Goal: Information Seeking & Learning: Learn about a topic

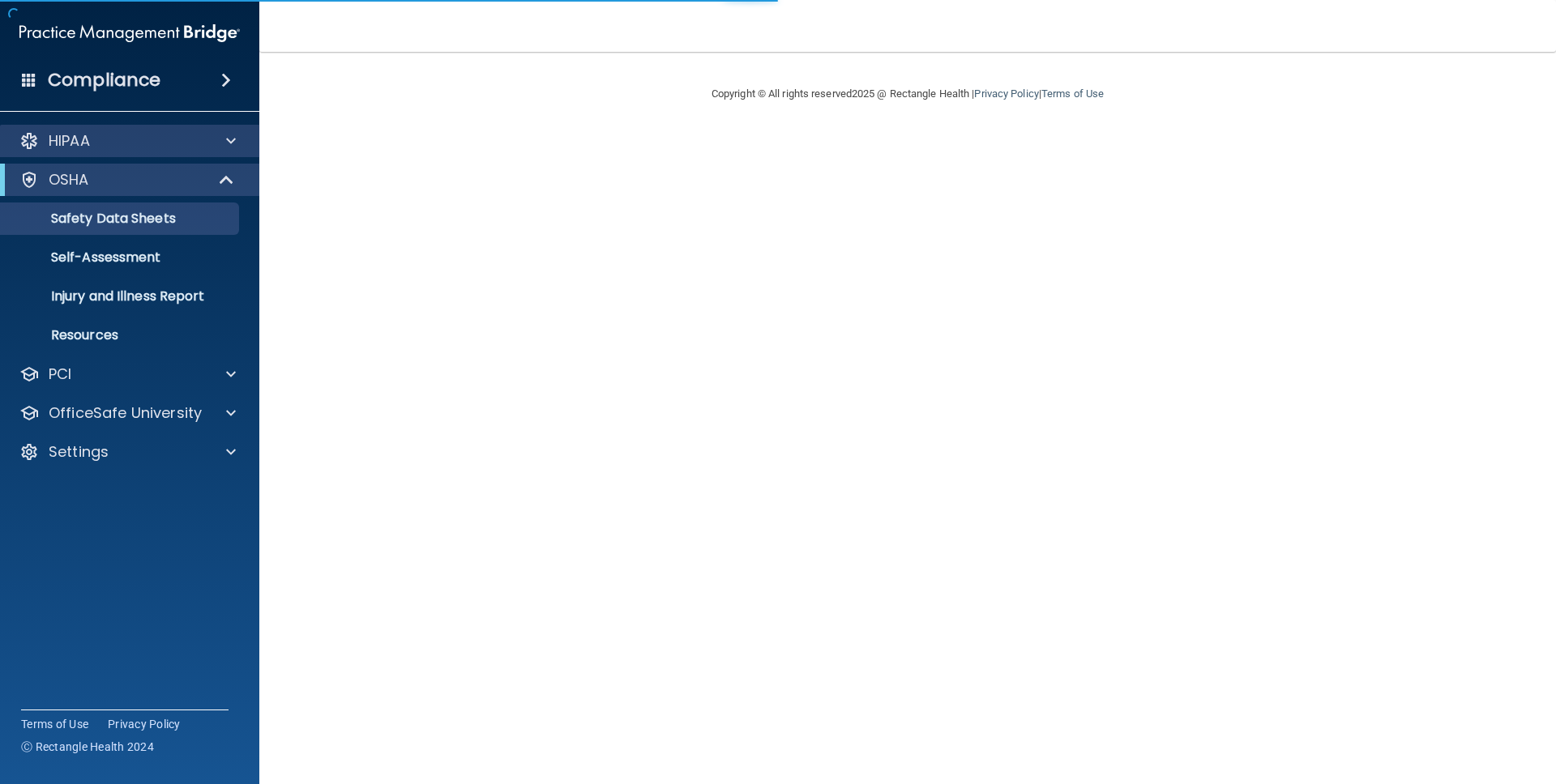
click at [145, 152] on div "HIPAA" at bounding box center [130, 142] width 260 height 33
click at [153, 147] on div "HIPAA" at bounding box center [108, 141] width 201 height 19
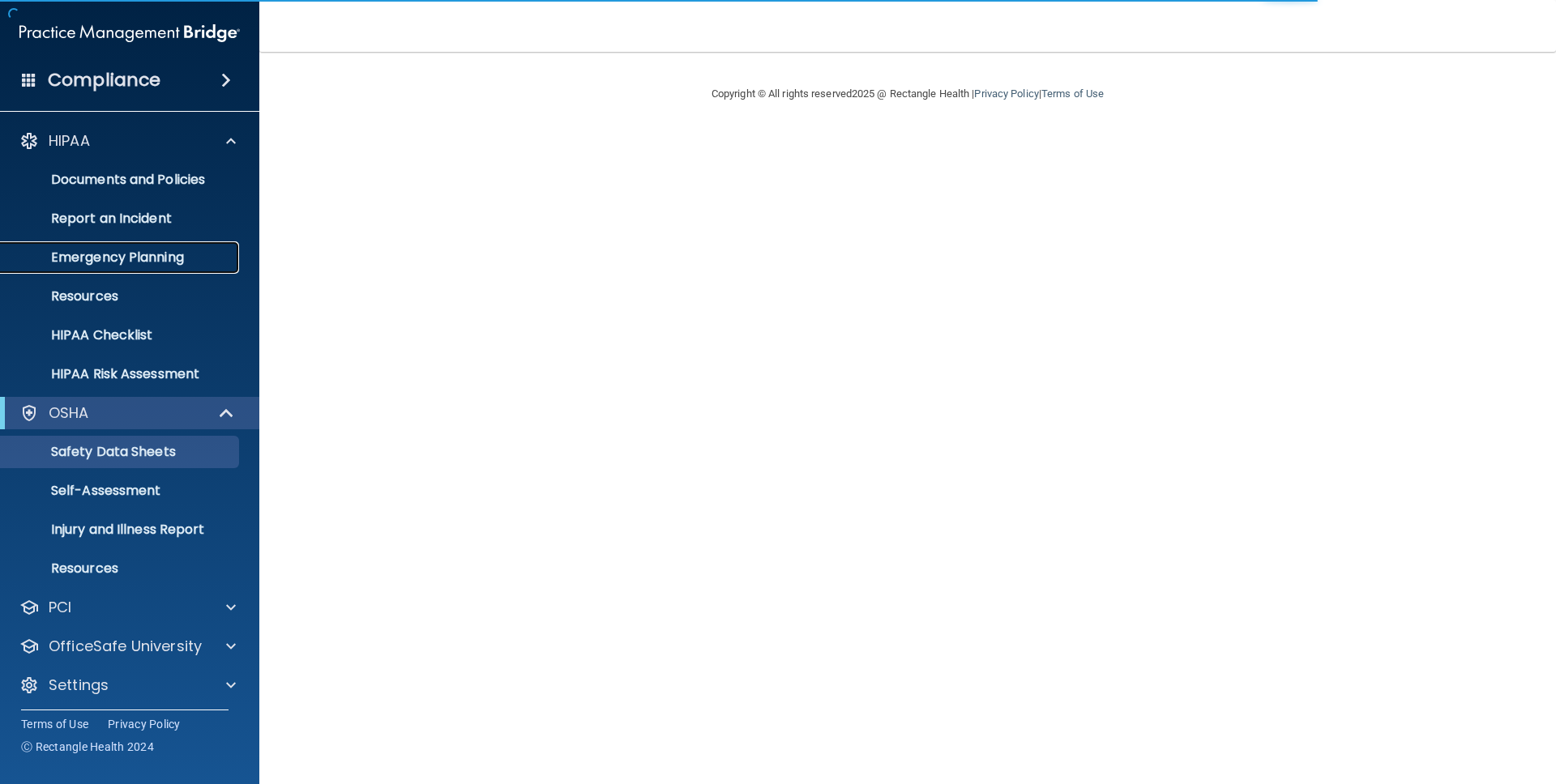
click at [109, 250] on p "Emergency Planning" at bounding box center [121, 257] width 222 height 16
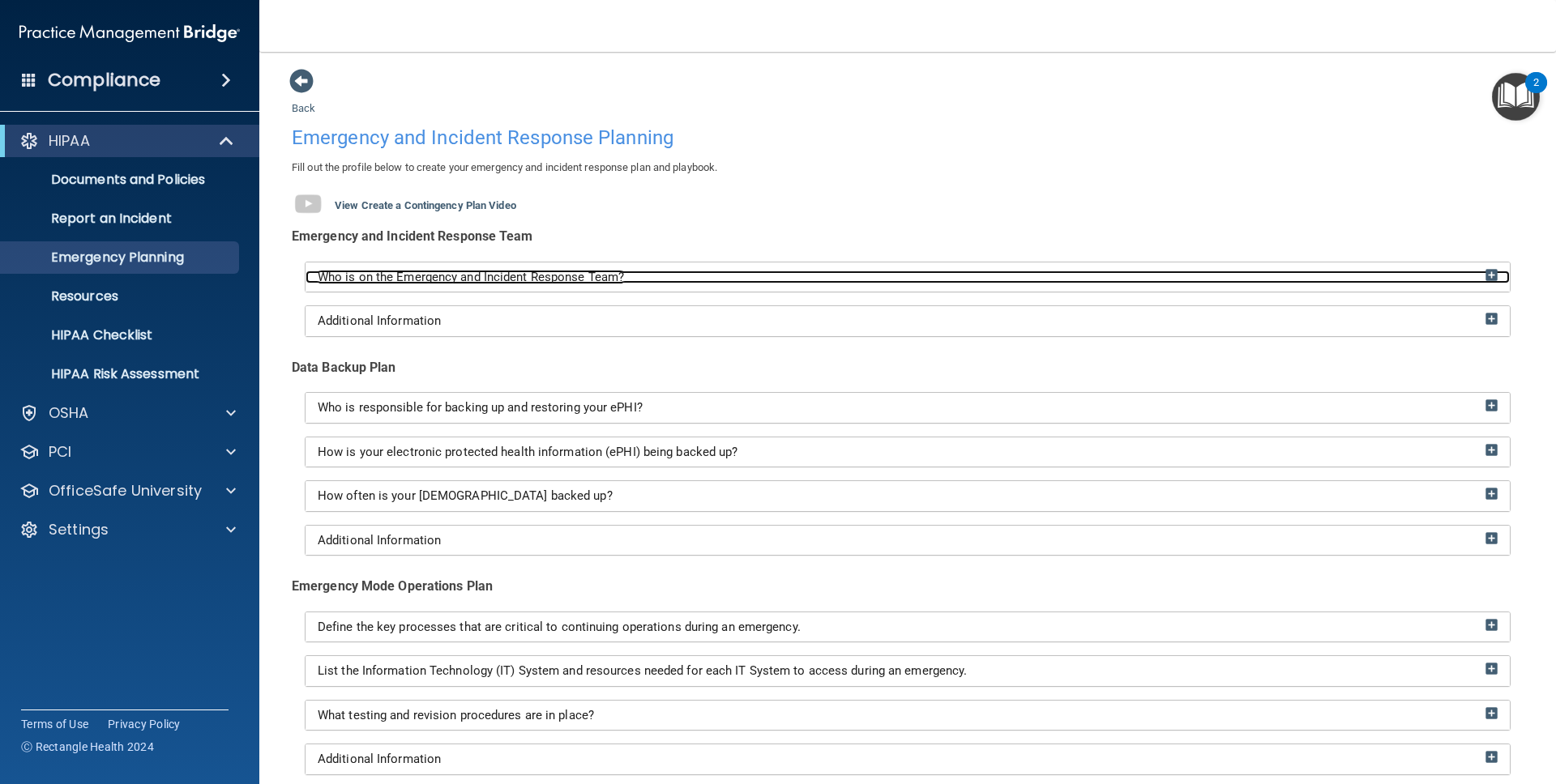
click at [503, 274] on span "Who is on the Emergency and Incident Response Team?" at bounding box center [471, 276] width 306 height 14
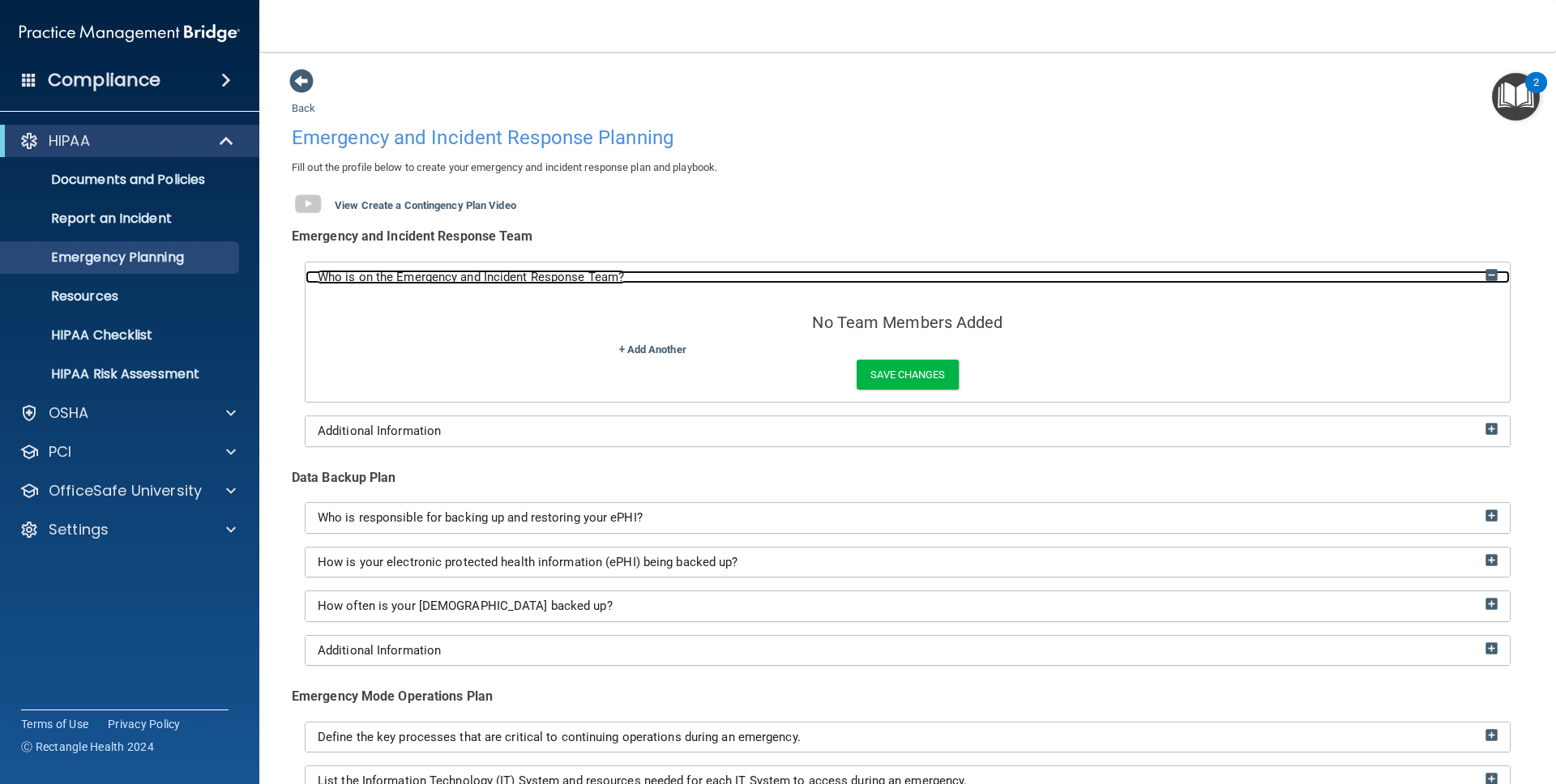
click at [503, 274] on span "Who is on the Emergency and Incident Response Team?" at bounding box center [471, 276] width 306 height 14
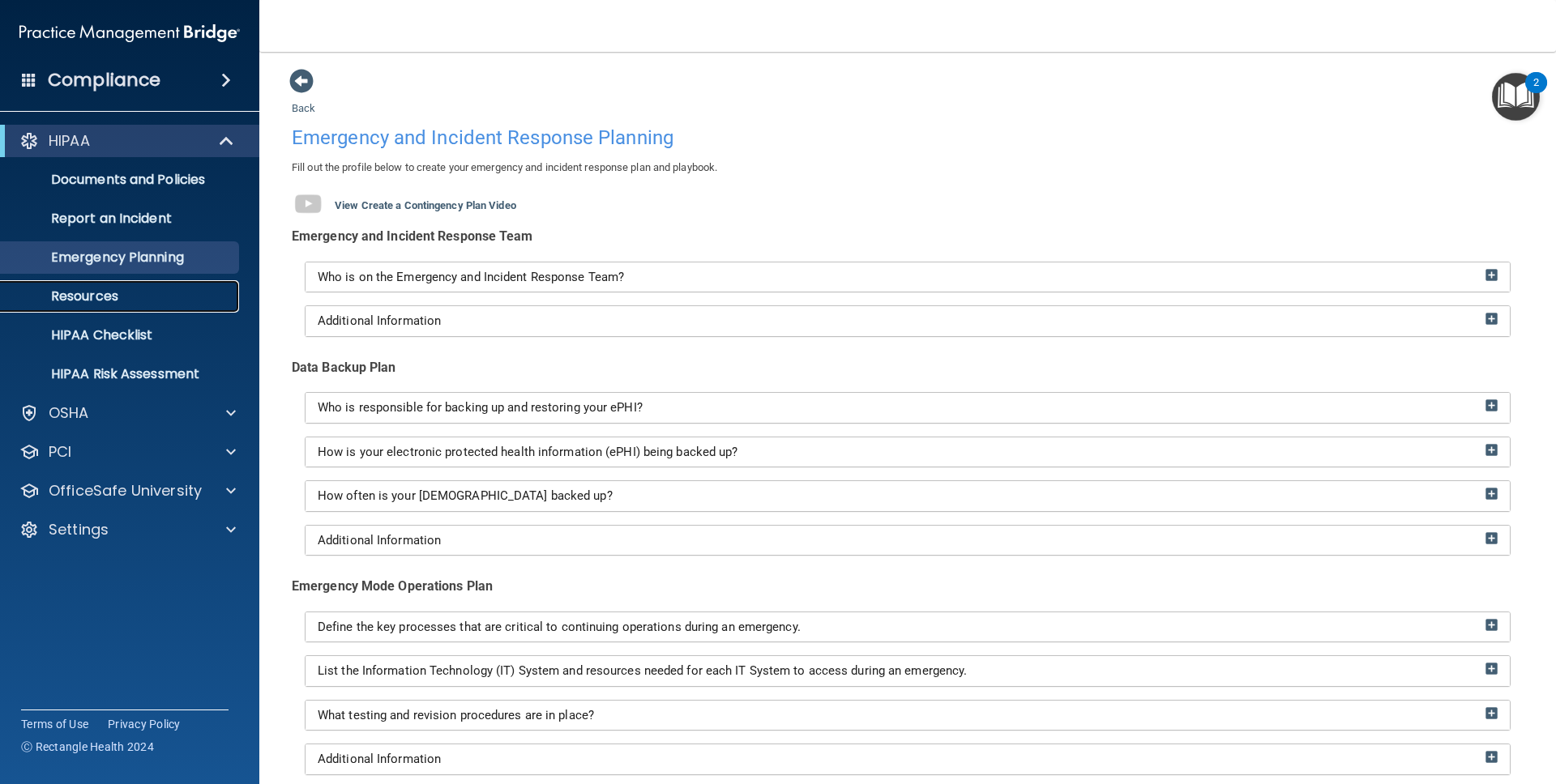
click at [117, 301] on p "Resources" at bounding box center [121, 296] width 222 height 16
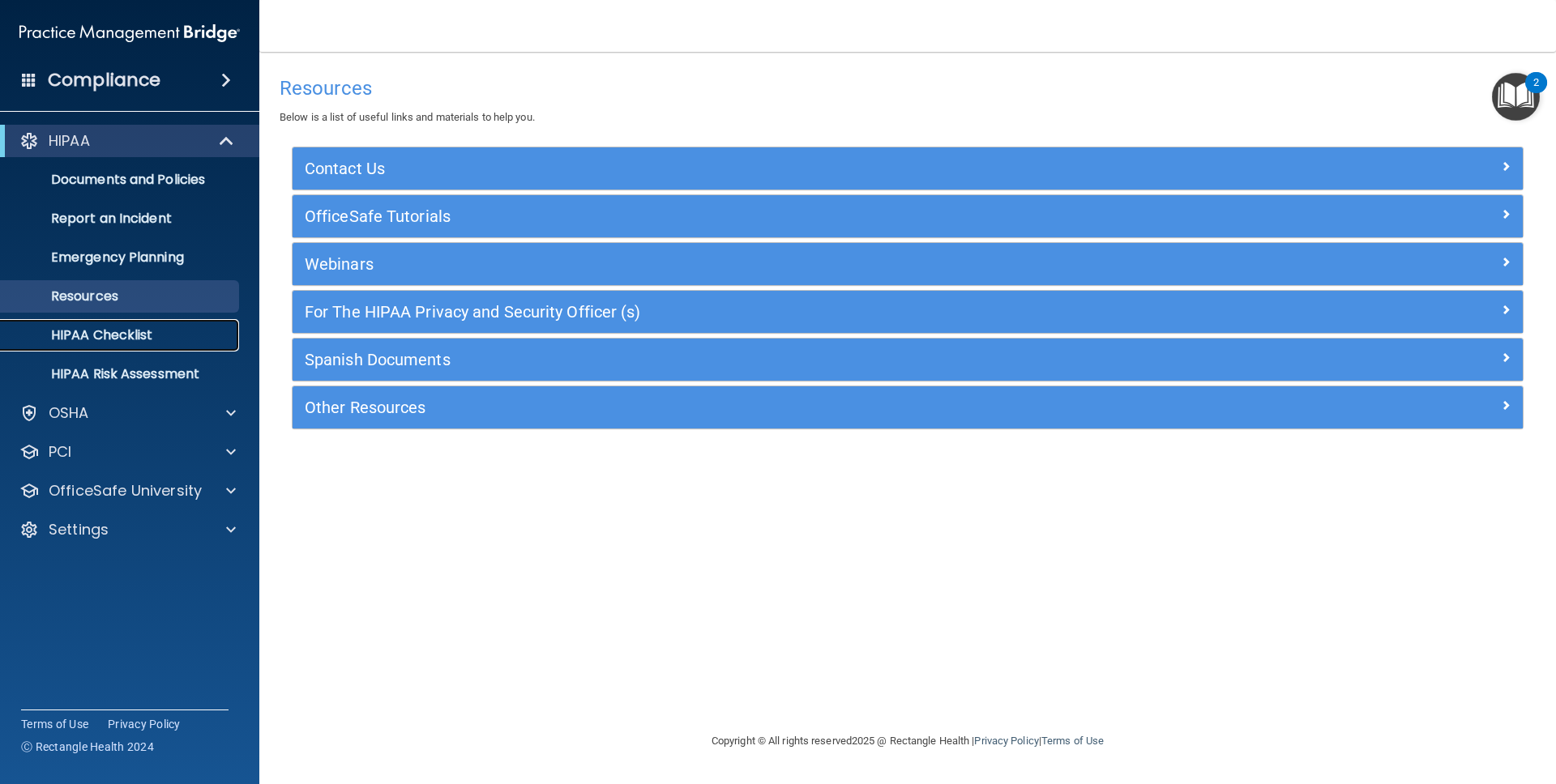
click at [108, 333] on p "HIPAA Checklist" at bounding box center [121, 335] width 222 height 16
click at [142, 366] on p "HIPAA Risk Assessment" at bounding box center [121, 374] width 222 height 16
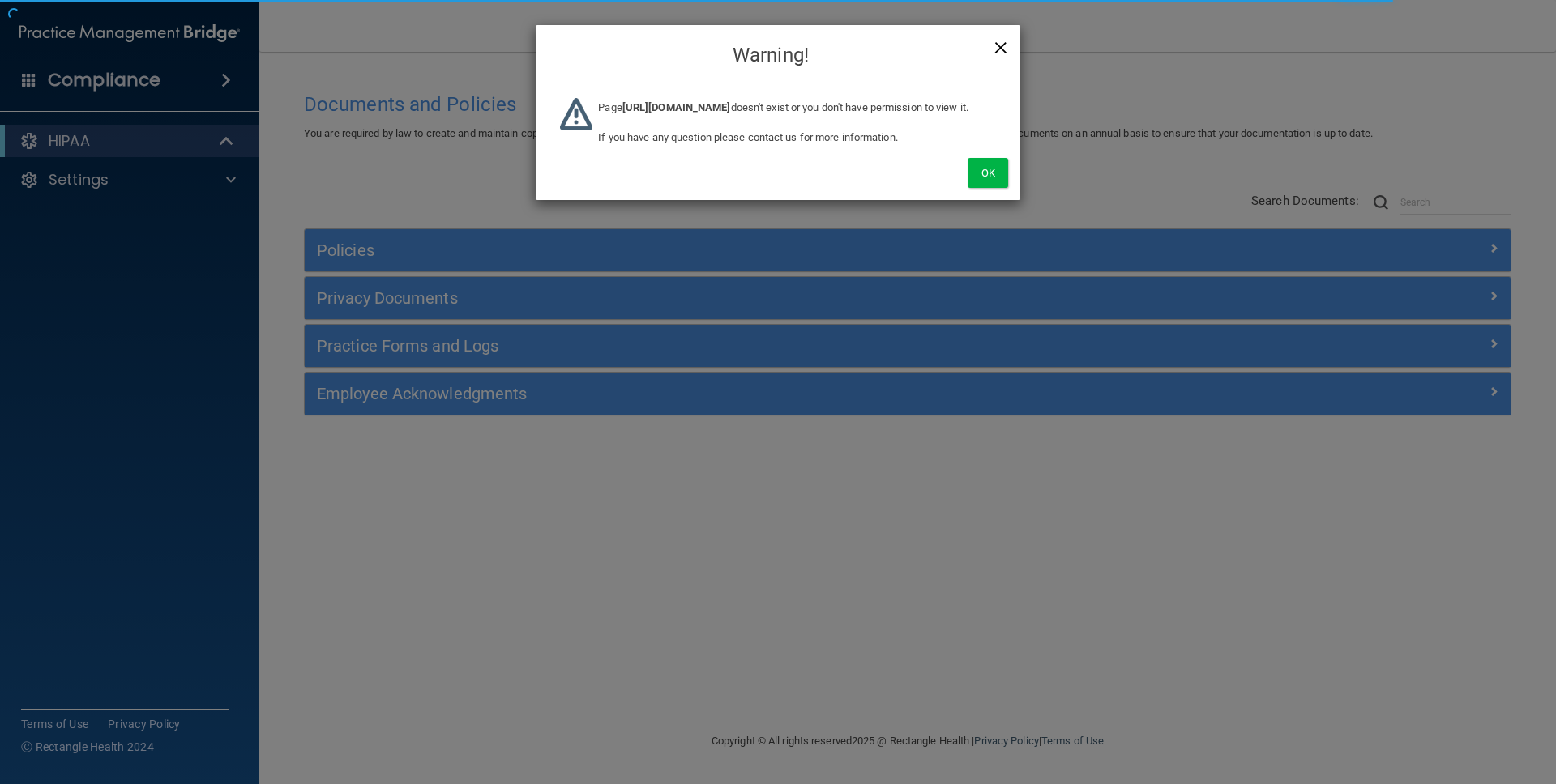
click at [998, 48] on span "×" at bounding box center [1000, 45] width 14 height 33
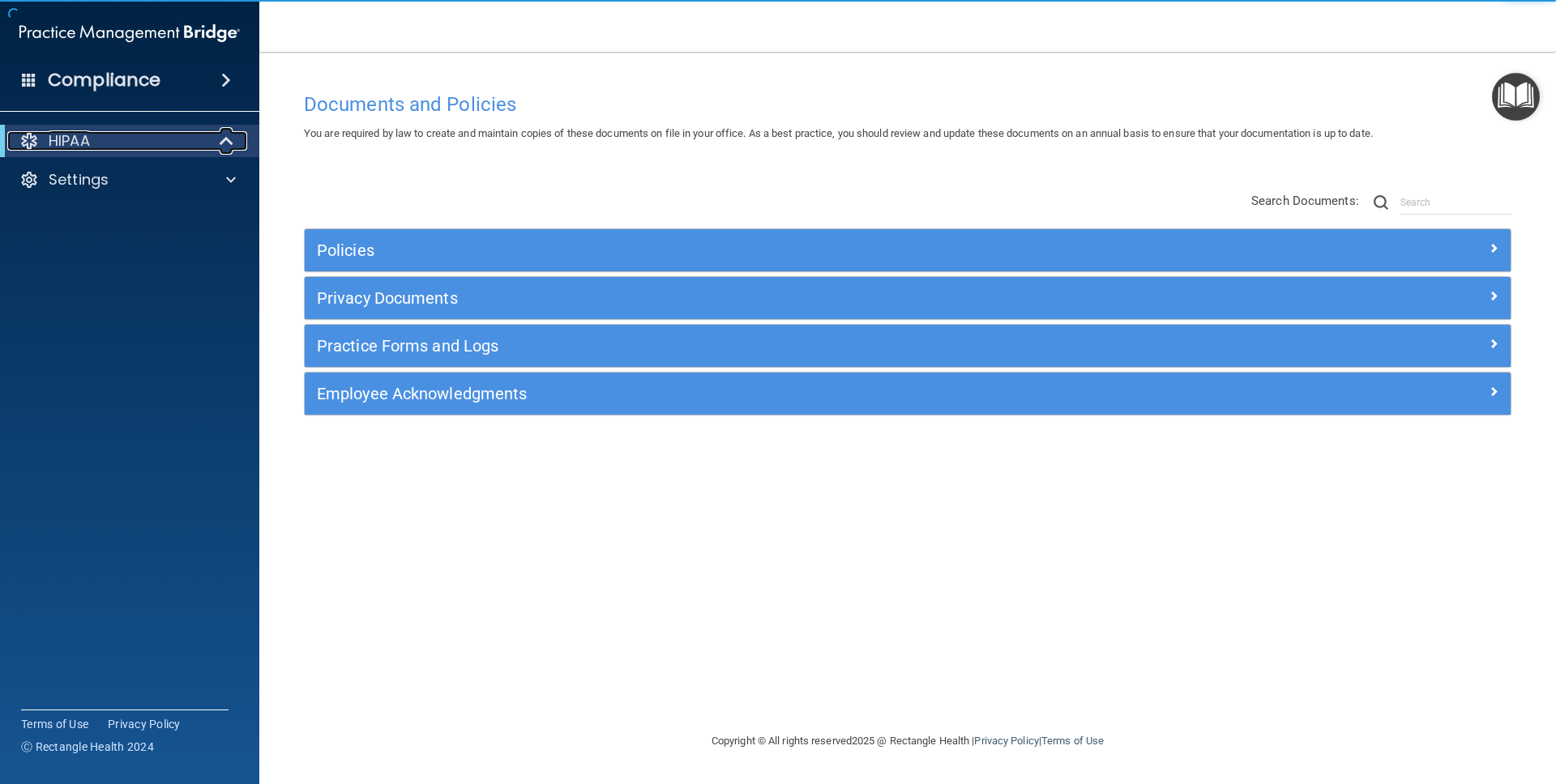
click at [153, 144] on div "HIPAA" at bounding box center [108, 141] width 200 height 19
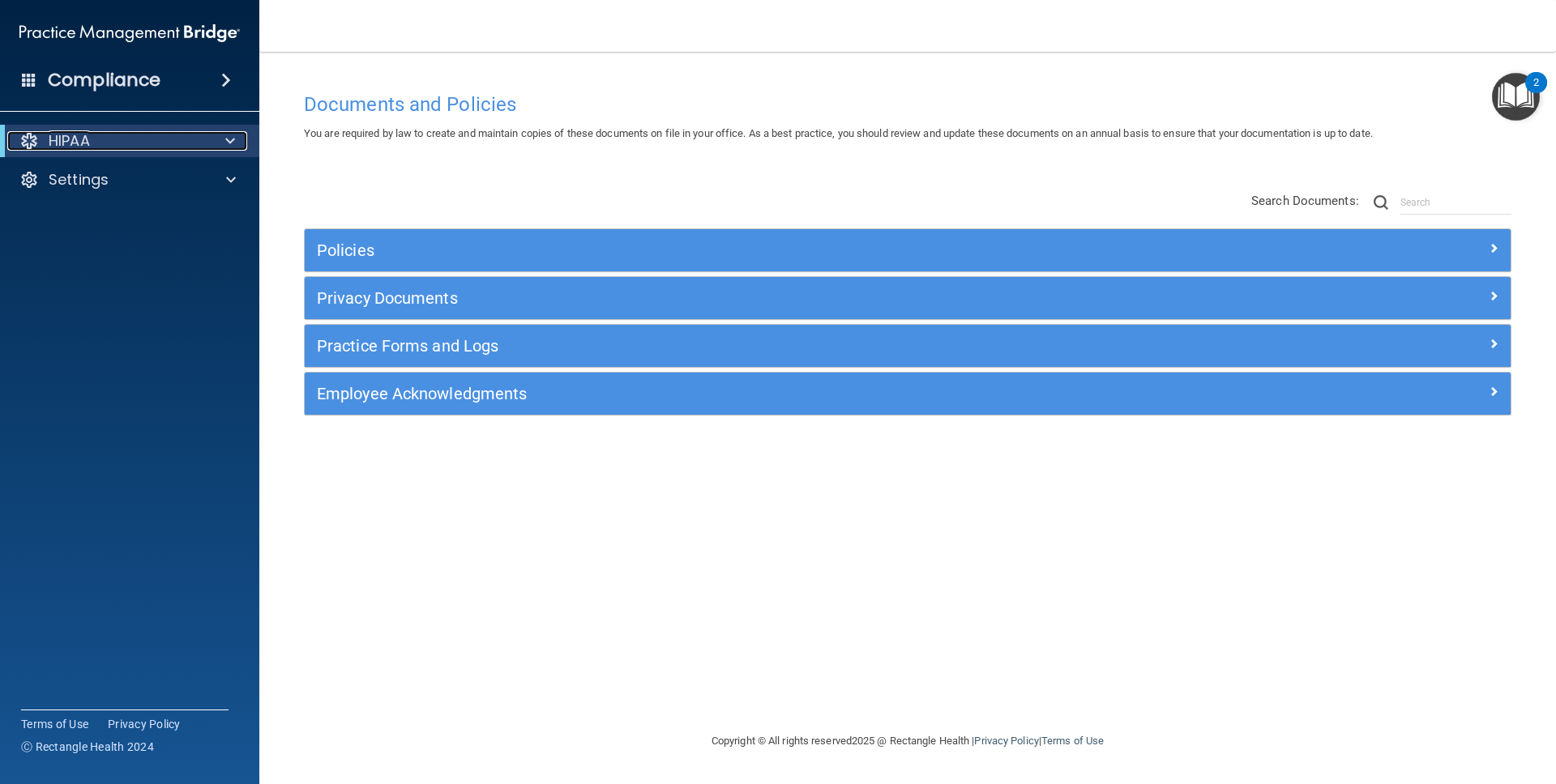
click at [153, 144] on div "HIPAA" at bounding box center [108, 141] width 200 height 19
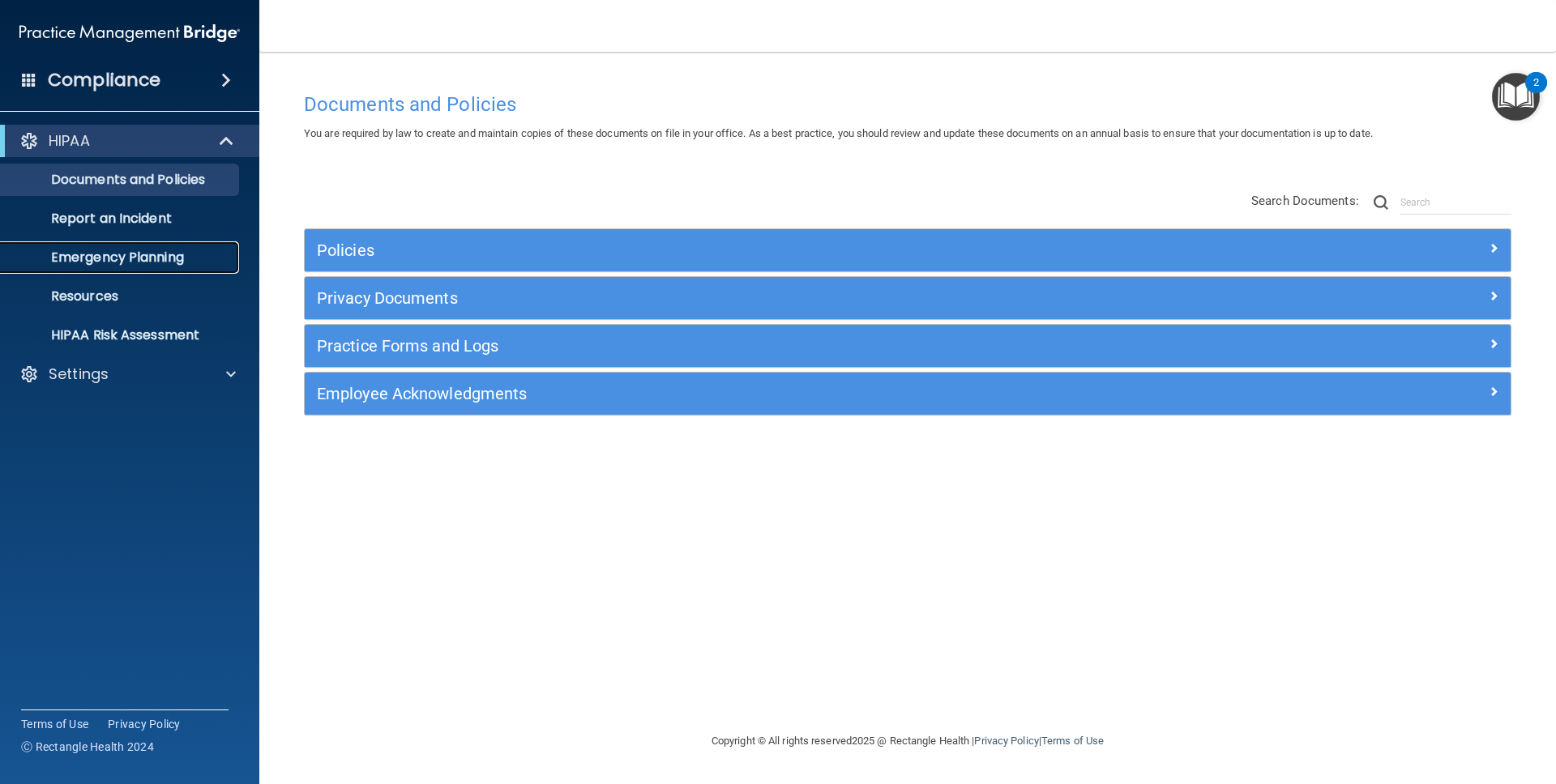
click at [119, 250] on p "Emergency Planning" at bounding box center [121, 257] width 222 height 16
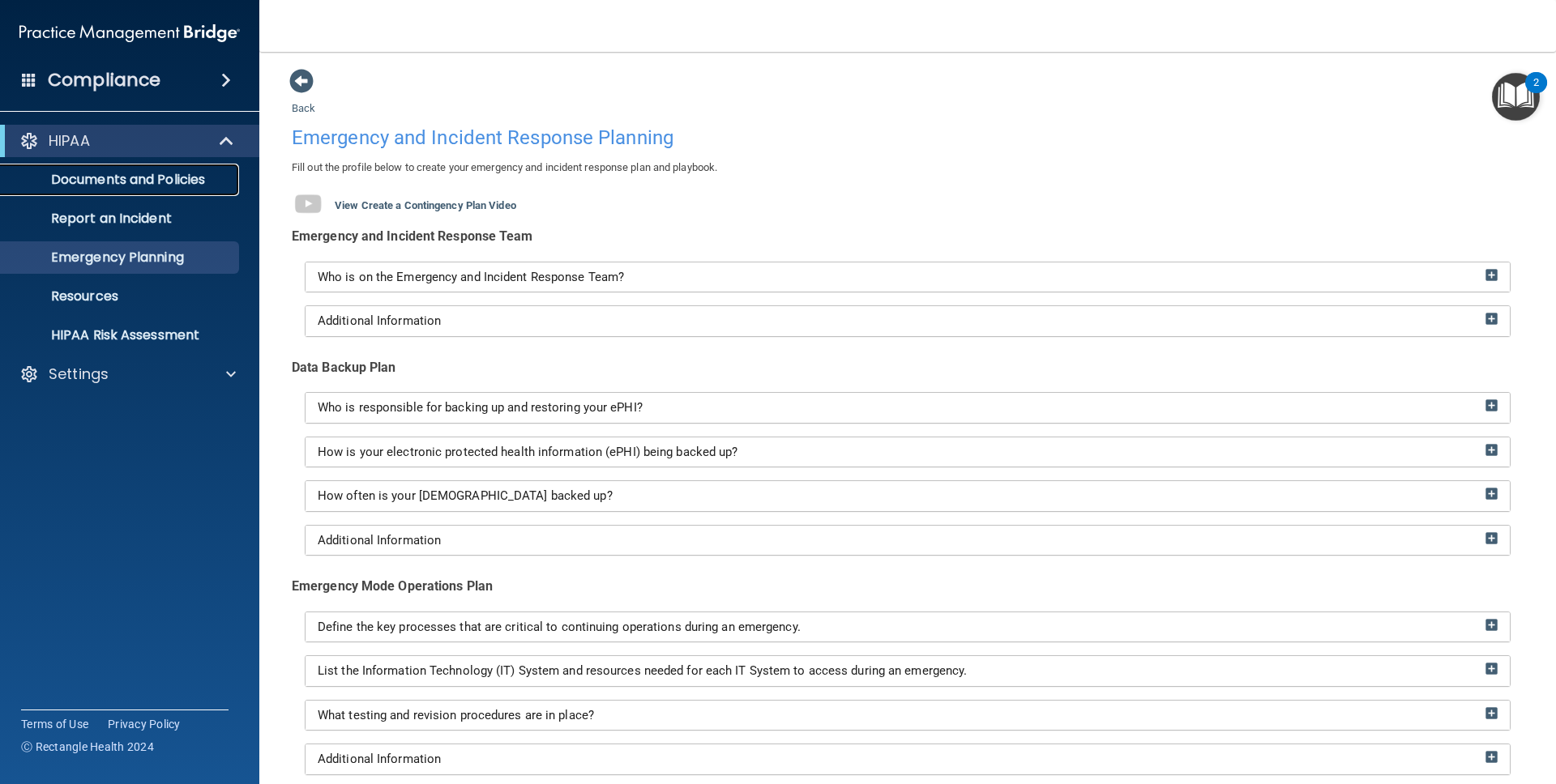
click at [127, 181] on p "Documents and Policies" at bounding box center [121, 179] width 222 height 16
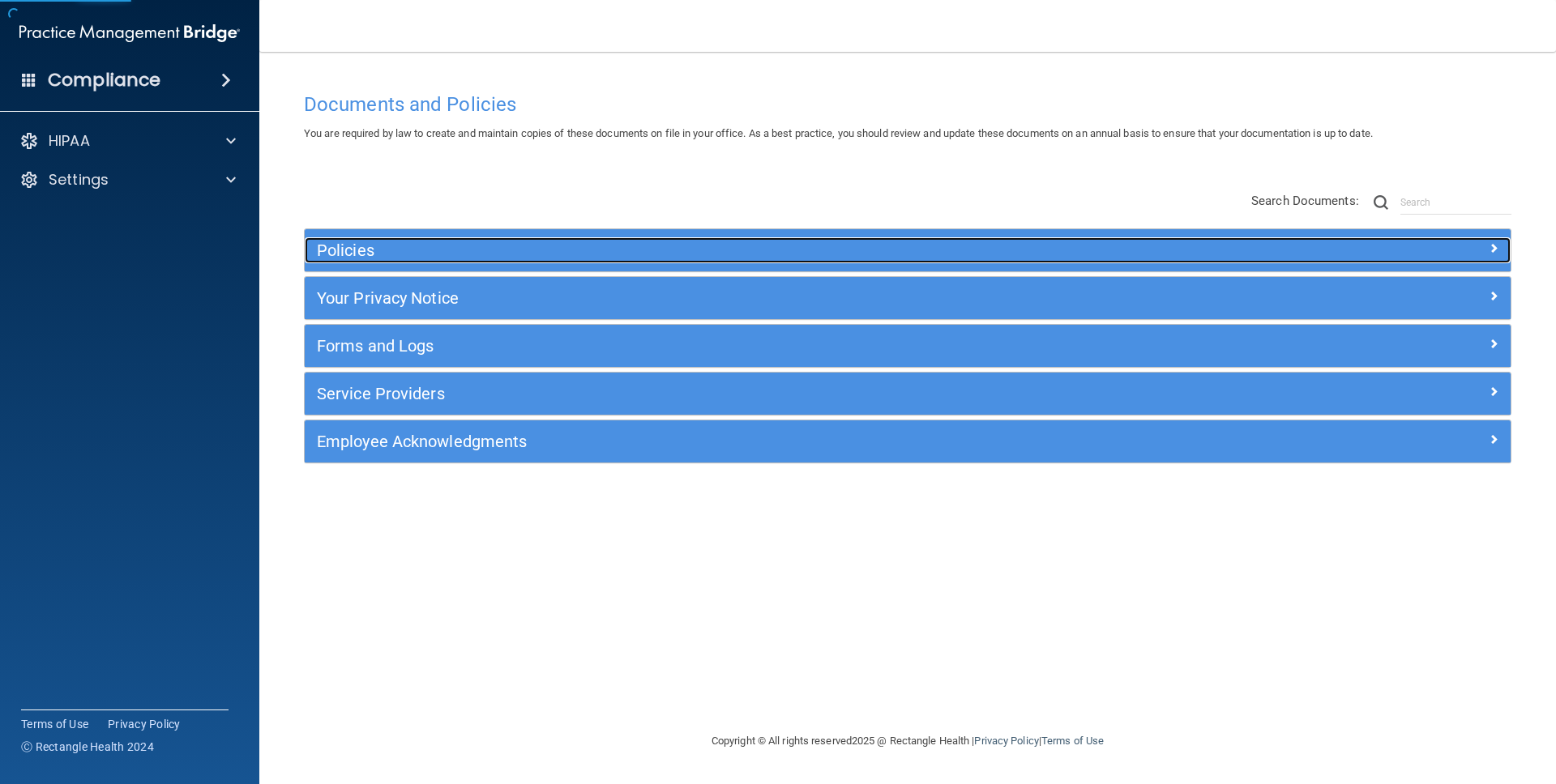
click at [403, 248] on h5 "Policies" at bounding box center [757, 250] width 881 height 18
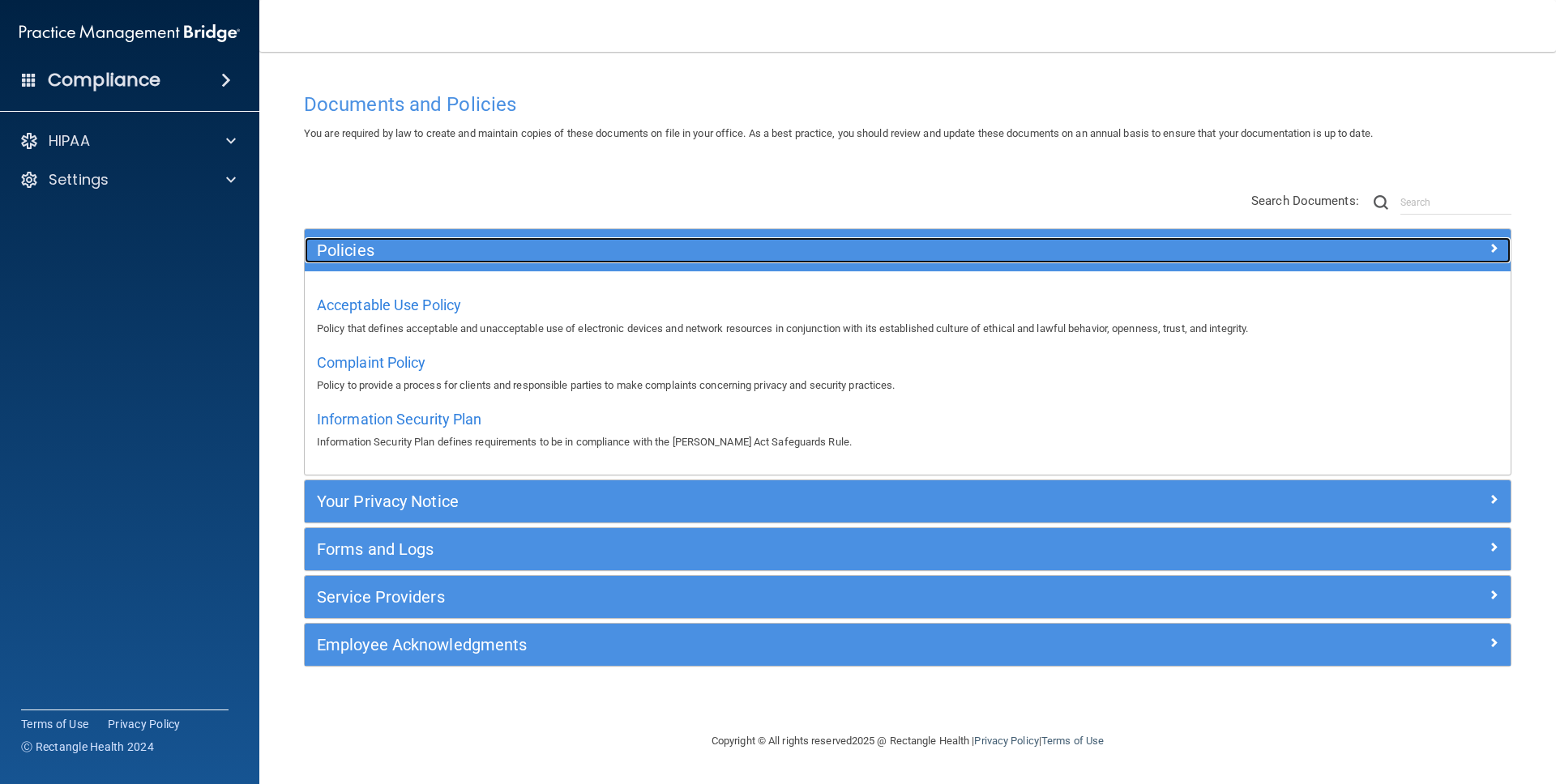
click at [451, 248] on h5 "Policies" at bounding box center [757, 250] width 881 height 18
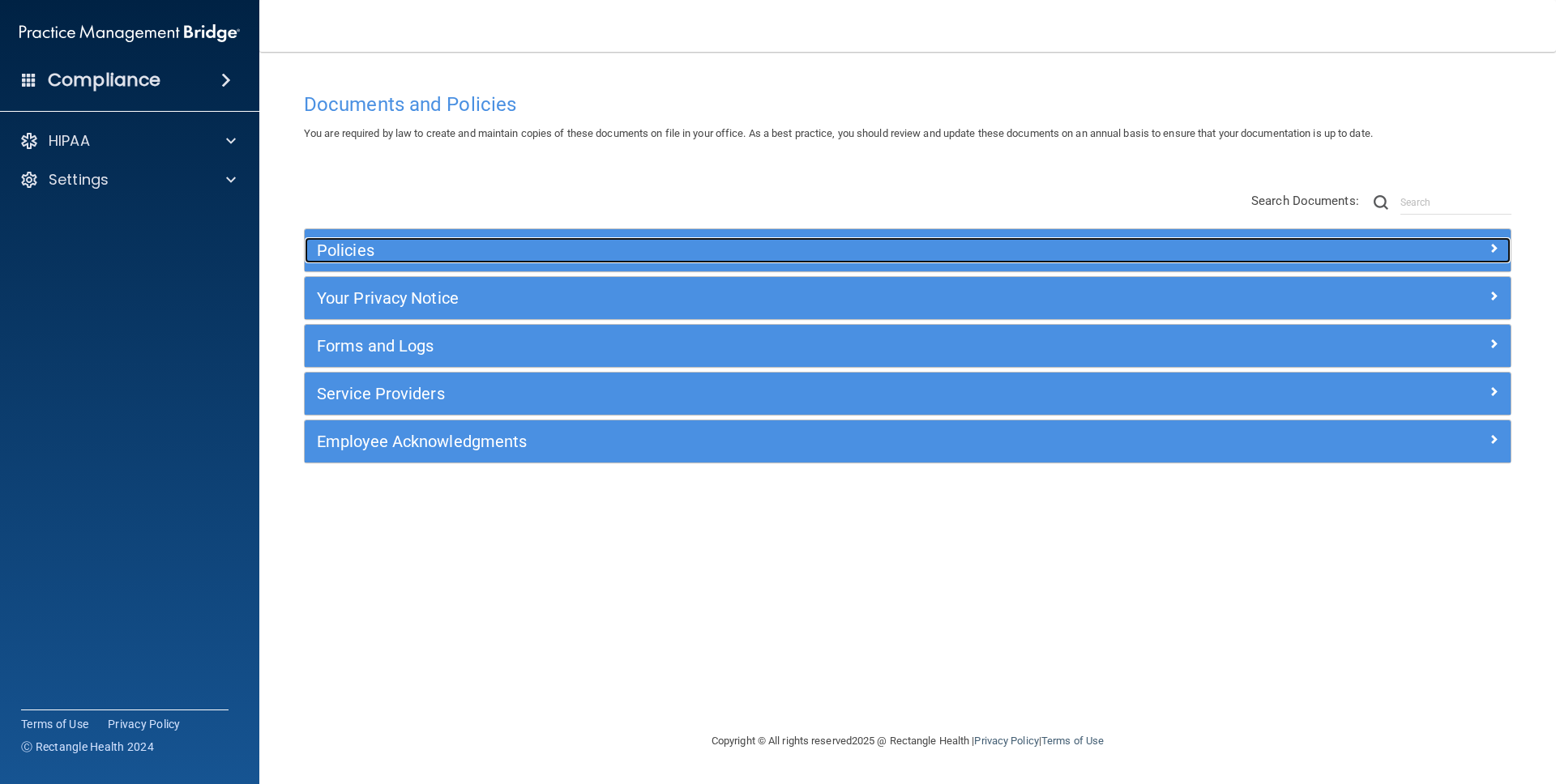
click at [451, 248] on h5 "Policies" at bounding box center [757, 250] width 881 height 18
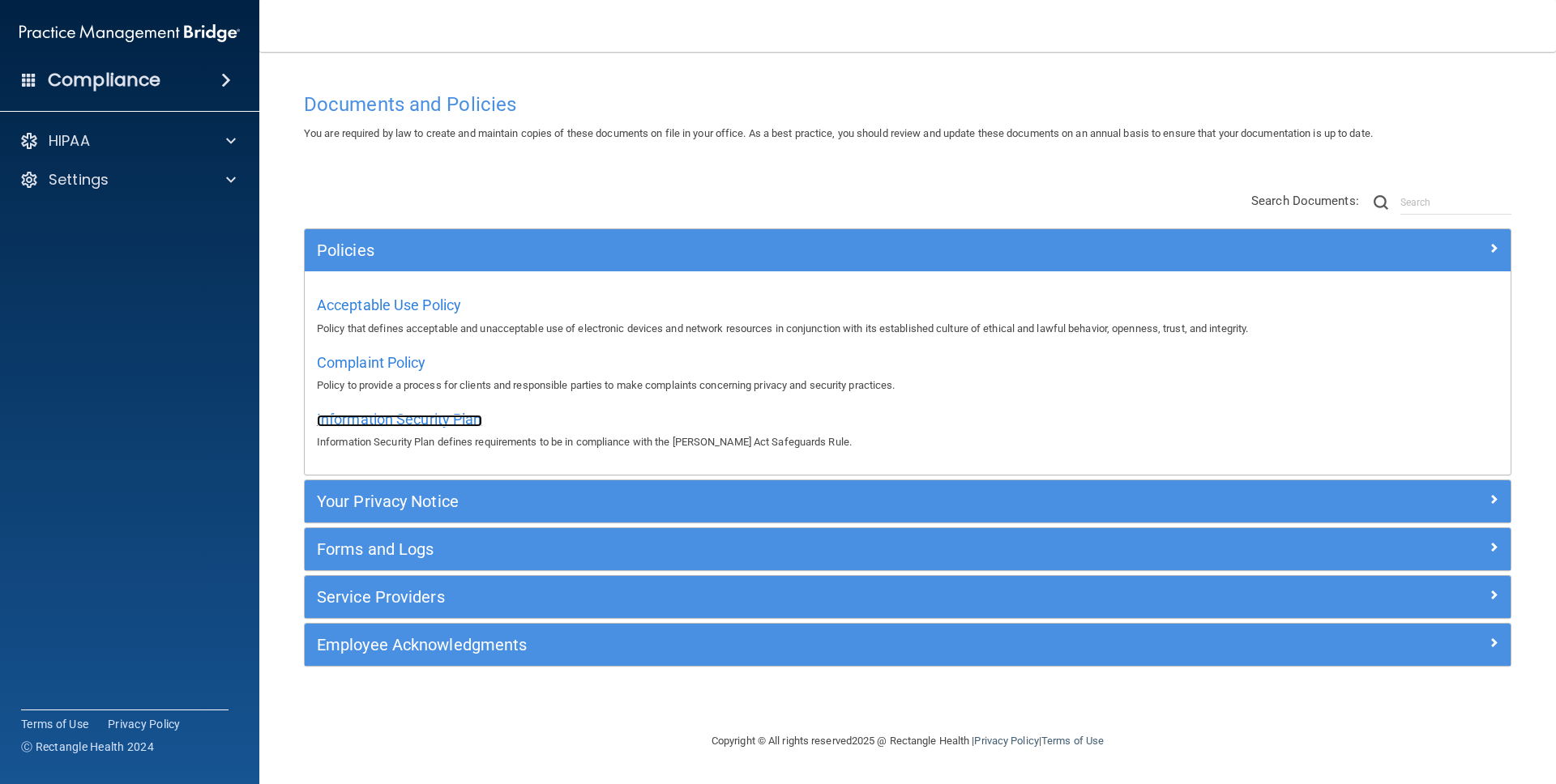
click at [445, 418] on span "Information Security Plan" at bounding box center [400, 419] width 166 height 17
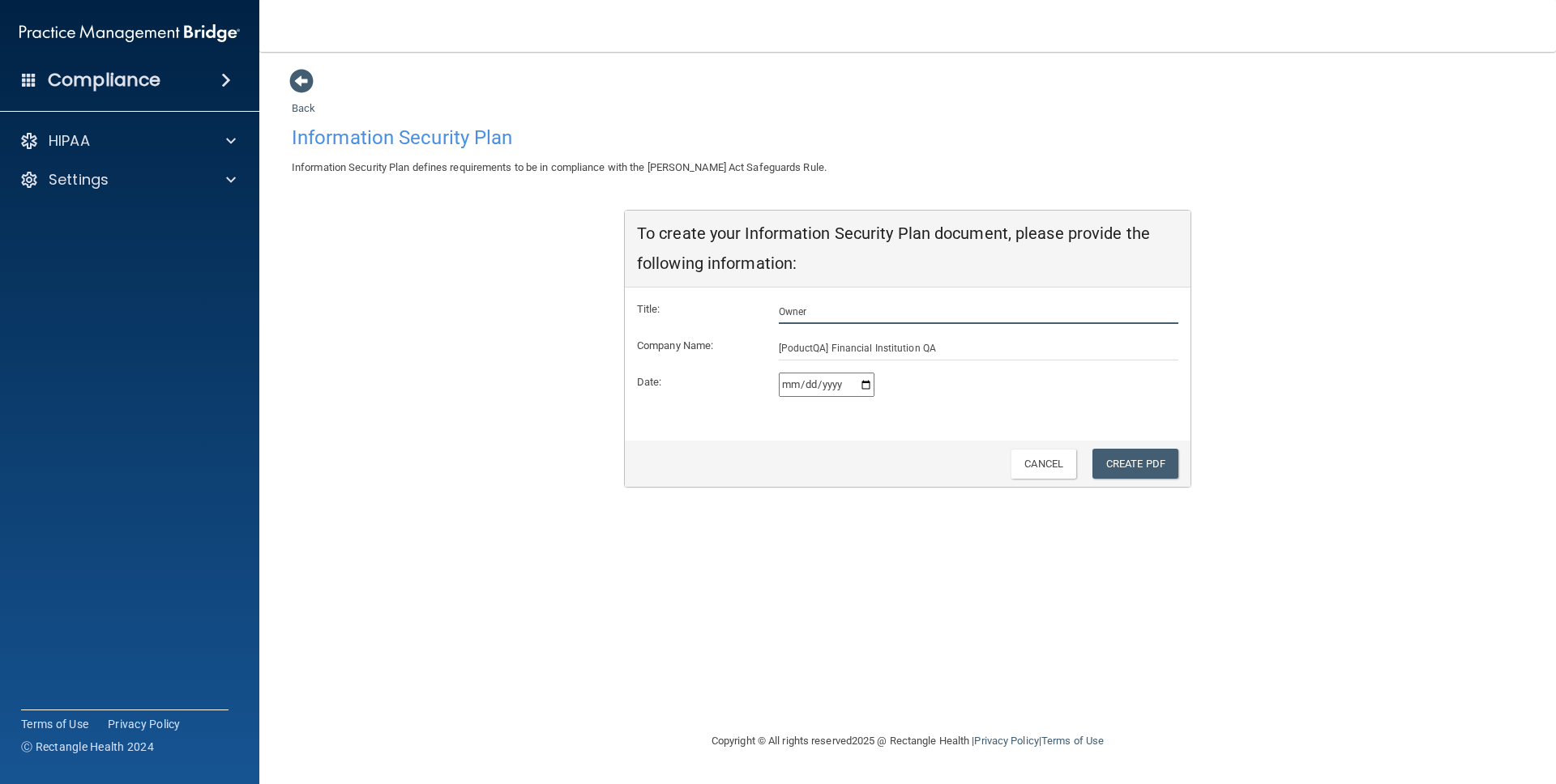
click at [814, 302] on input "Owner" at bounding box center [979, 311] width 401 height 24
click at [885, 346] on input "[PoductQA] Financial Institution QA" at bounding box center [979, 348] width 401 height 24
click at [526, 442] on div "Information Security Plan Information Security Plan defines requirements to be …" at bounding box center [908, 303] width 1232 height 370
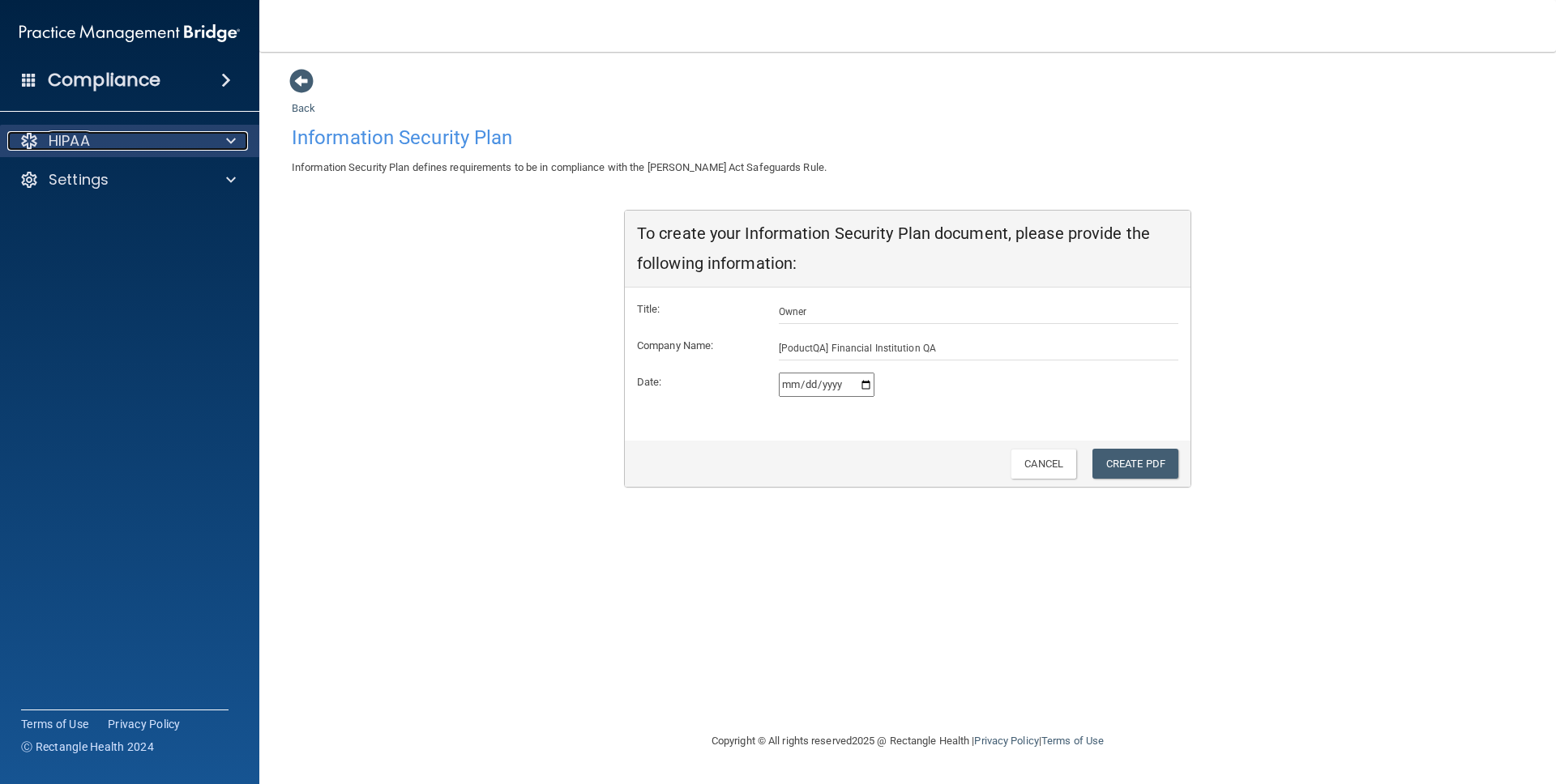
click at [105, 135] on div "HIPAA" at bounding box center [108, 141] width 201 height 19
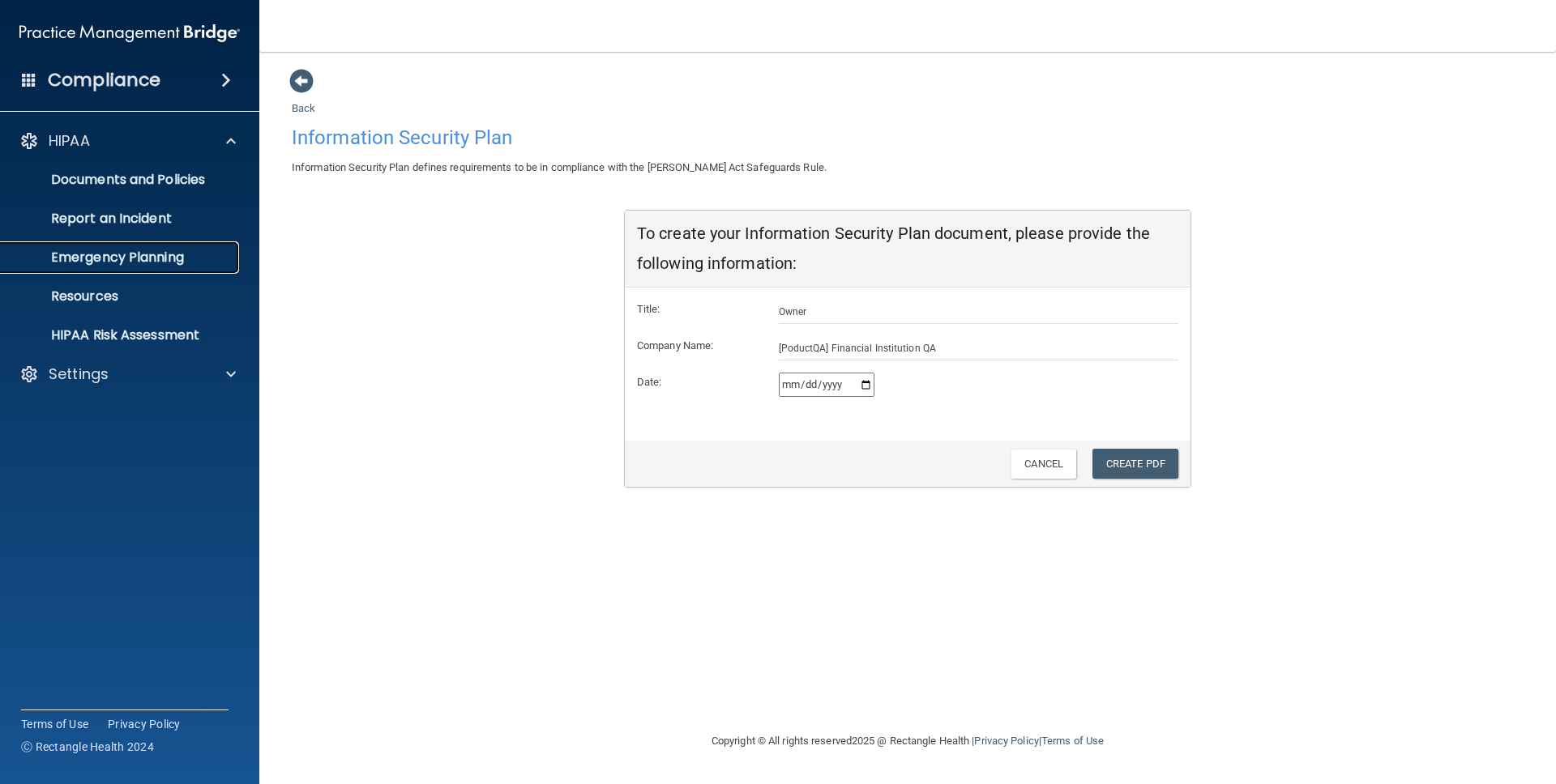
click at [135, 255] on p "Emergency Planning" at bounding box center [121, 257] width 222 height 16
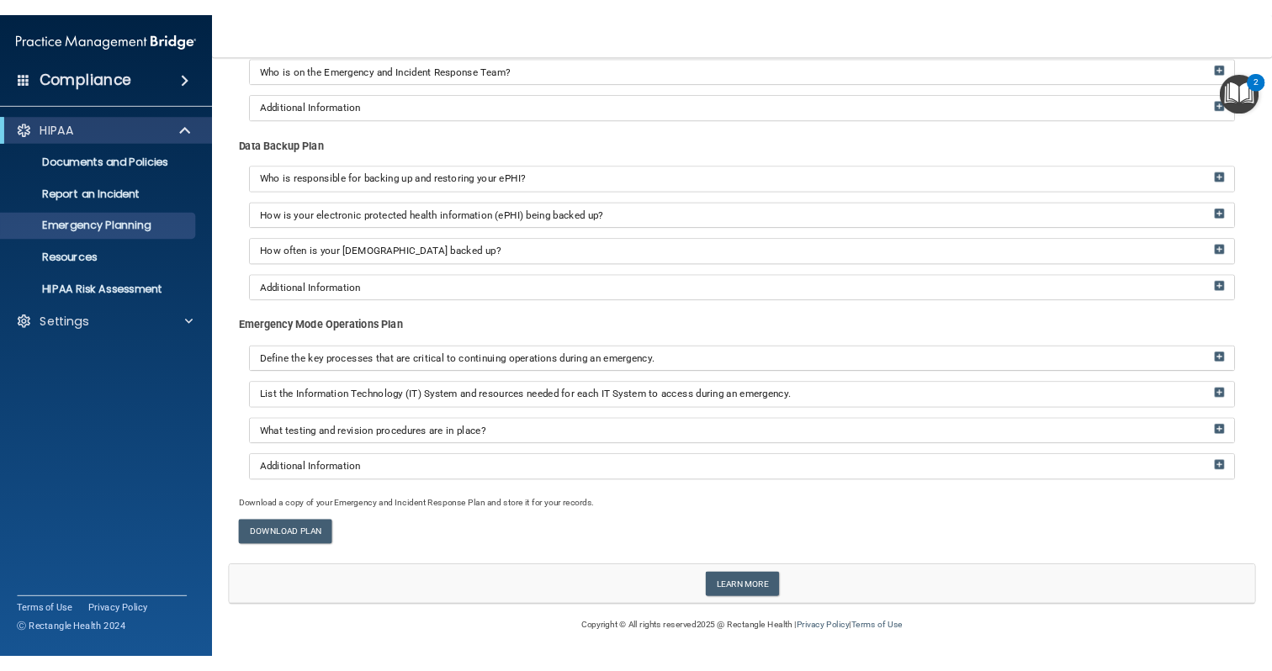
scroll to position [215, 0]
